Goal: Information Seeking & Learning: Learn about a topic

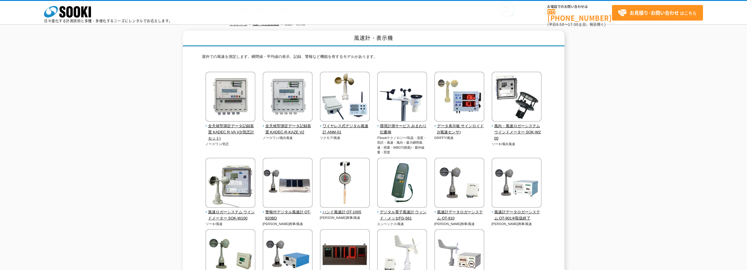
scroll to position [59, 0]
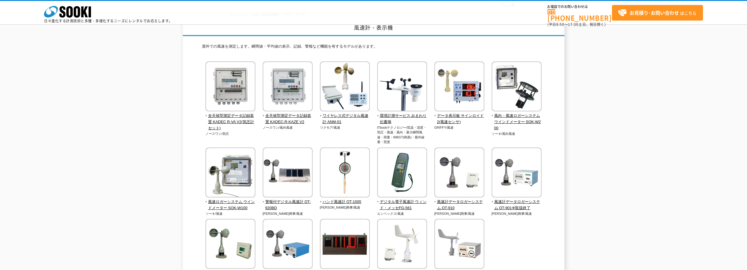
scroll to position [59, 0]
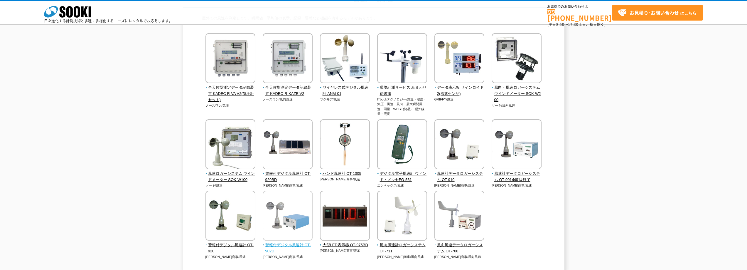
click at [294, 225] on img at bounding box center [288, 215] width 50 height 51
click at [232, 207] on img at bounding box center [230, 215] width 50 height 51
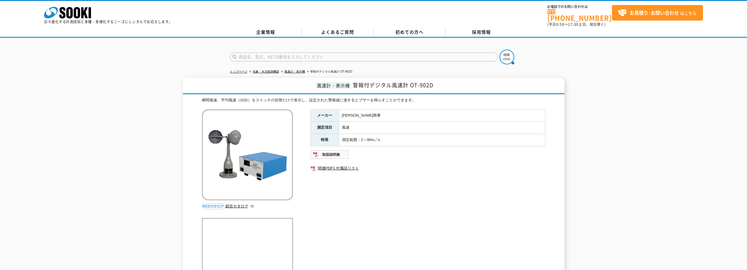
scroll to position [29, 0]
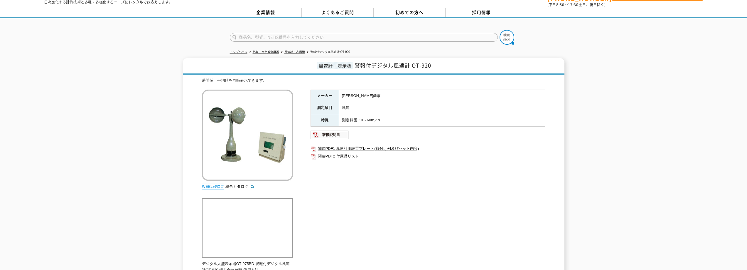
scroll to position [29, 0]
